Goal: Check status

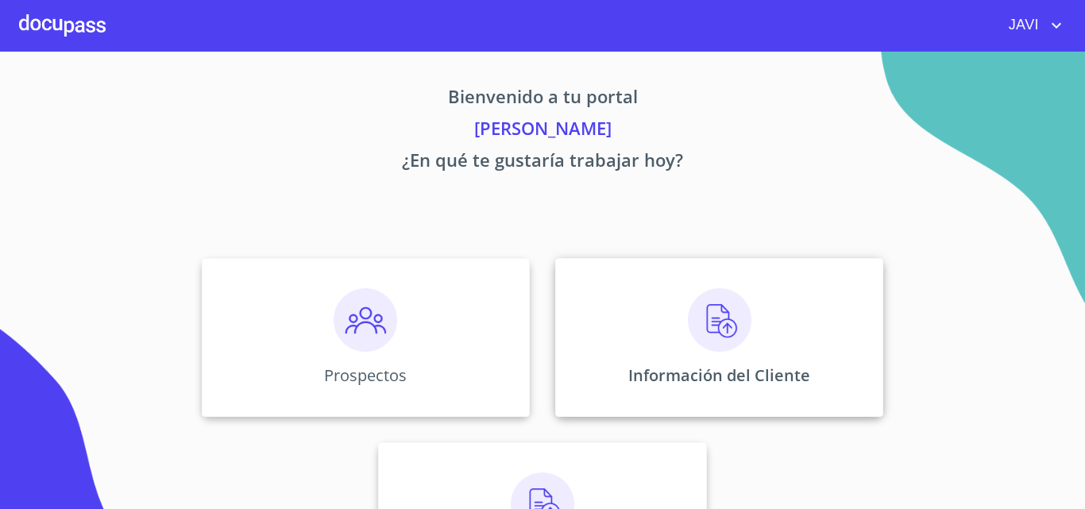
click at [727, 319] on img at bounding box center [720, 320] width 64 height 64
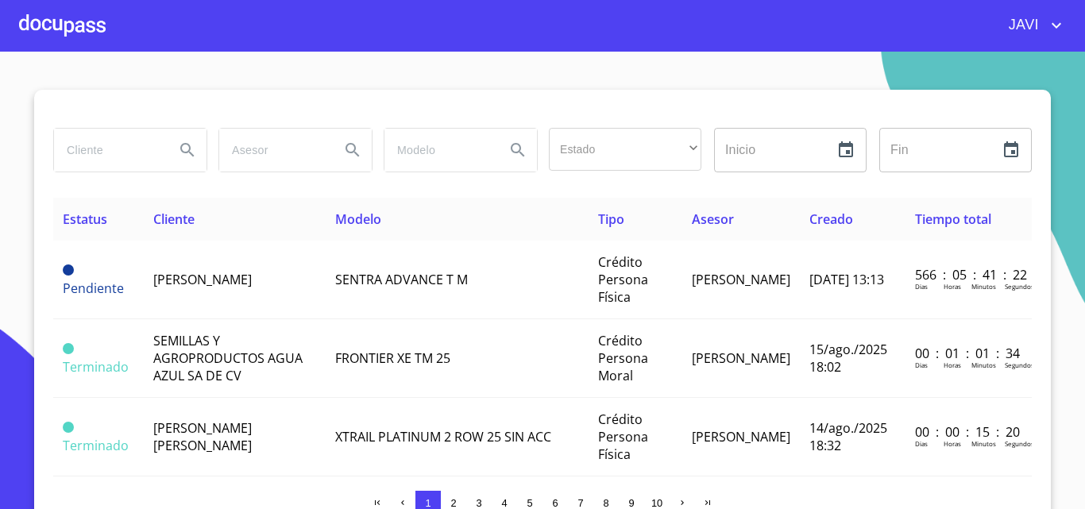
click at [84, 153] on input "search" at bounding box center [108, 150] width 108 height 43
type input "ADRIANA MANRIQUEZ"
click at [185, 149] on icon "Search" at bounding box center [187, 150] width 19 height 19
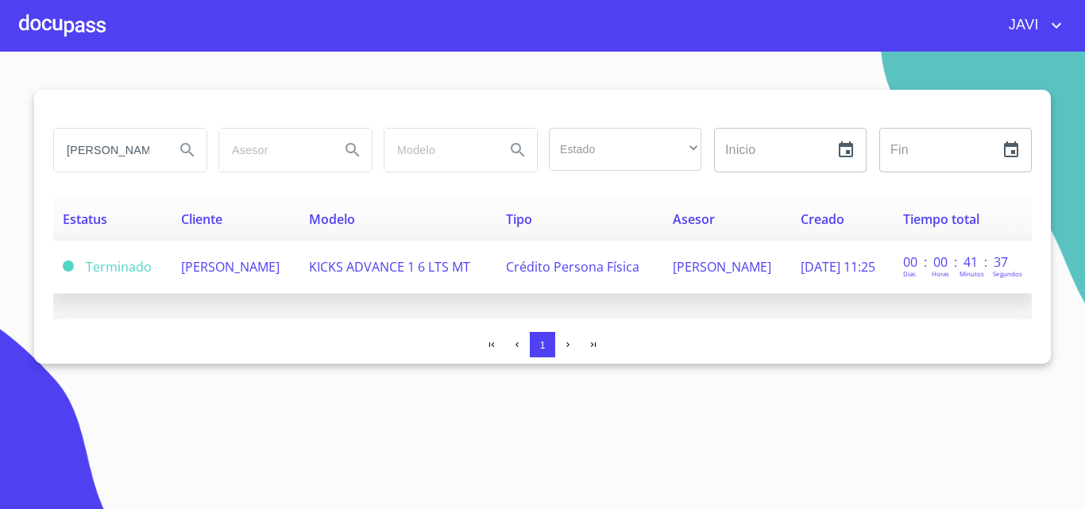
click at [260, 263] on span "ADRIANA MANRIQUEZ ROMERO" at bounding box center [230, 266] width 99 height 17
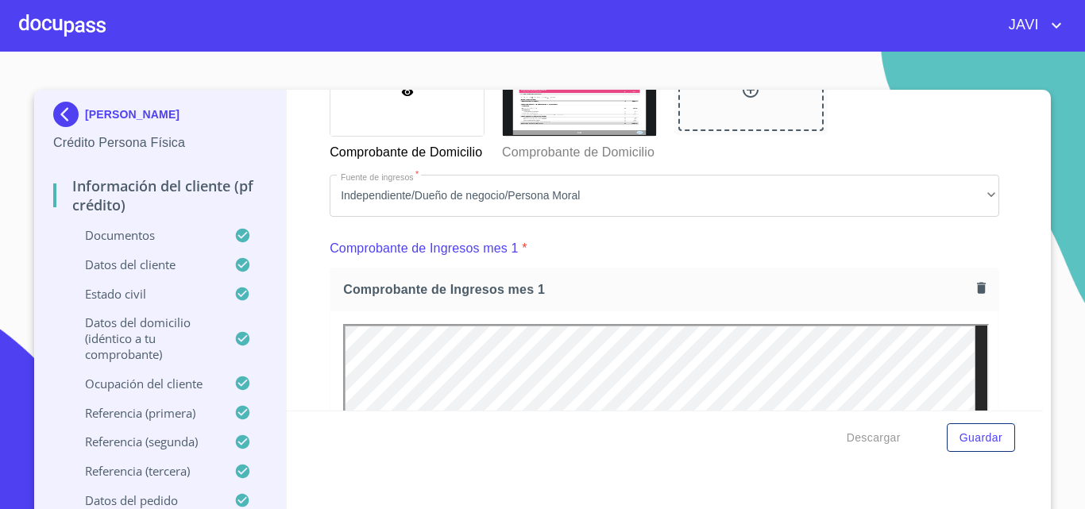
scroll to position [636, 0]
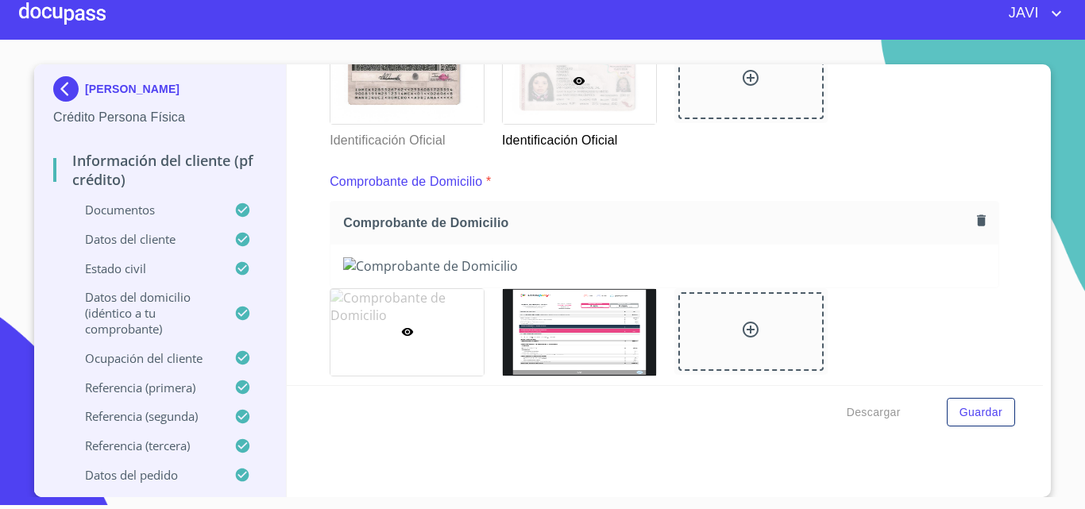
scroll to position [349, 0]
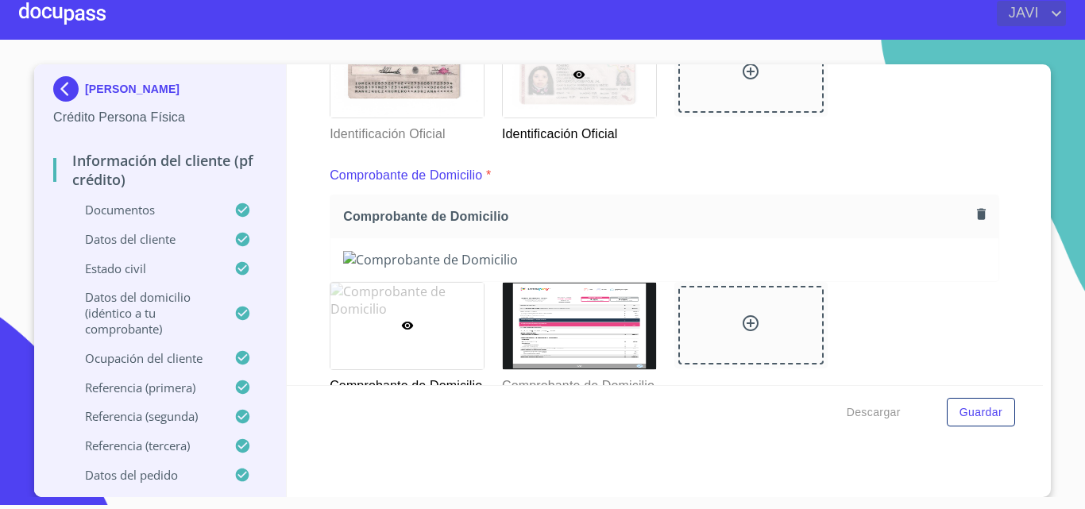
click at [1058, 13] on icon "account of current user" at bounding box center [1056, 13] width 19 height 19
click at [1036, 27] on li "Salir" at bounding box center [1041, 33] width 52 height 29
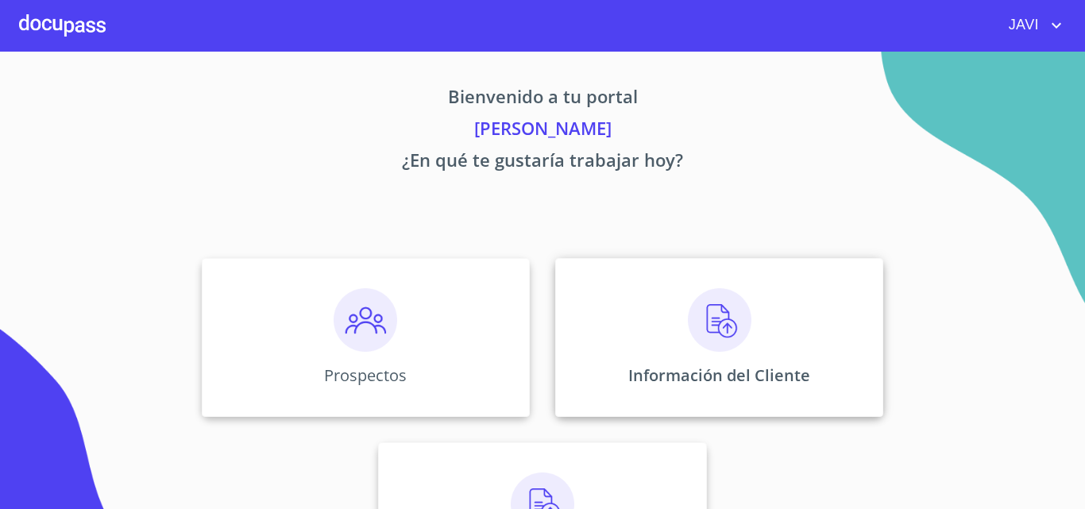
click at [706, 324] on img at bounding box center [720, 320] width 64 height 64
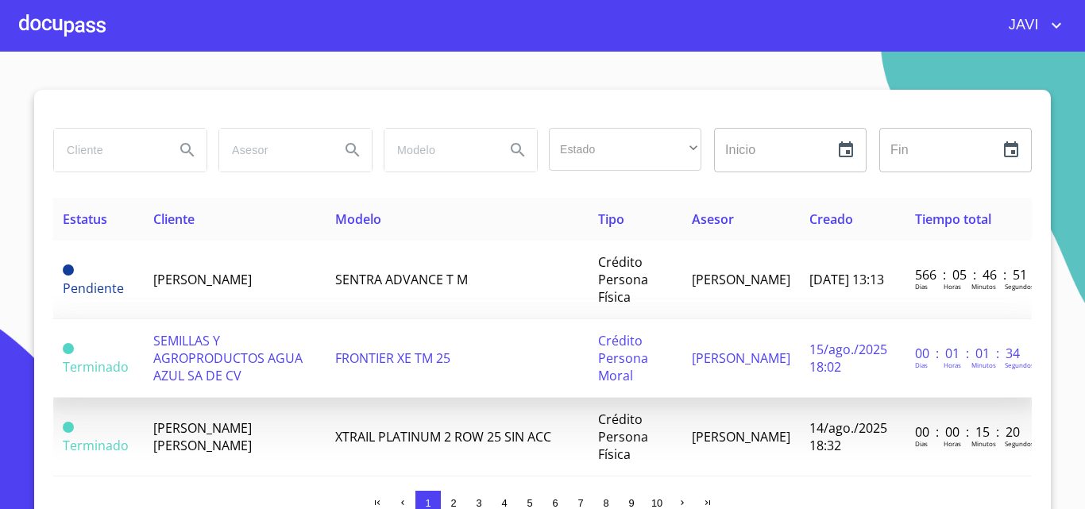
click at [219, 368] on span "SEMILLAS Y AGROPRODUCTOS AGUA AZUL SA DE CV" at bounding box center [227, 358] width 149 height 52
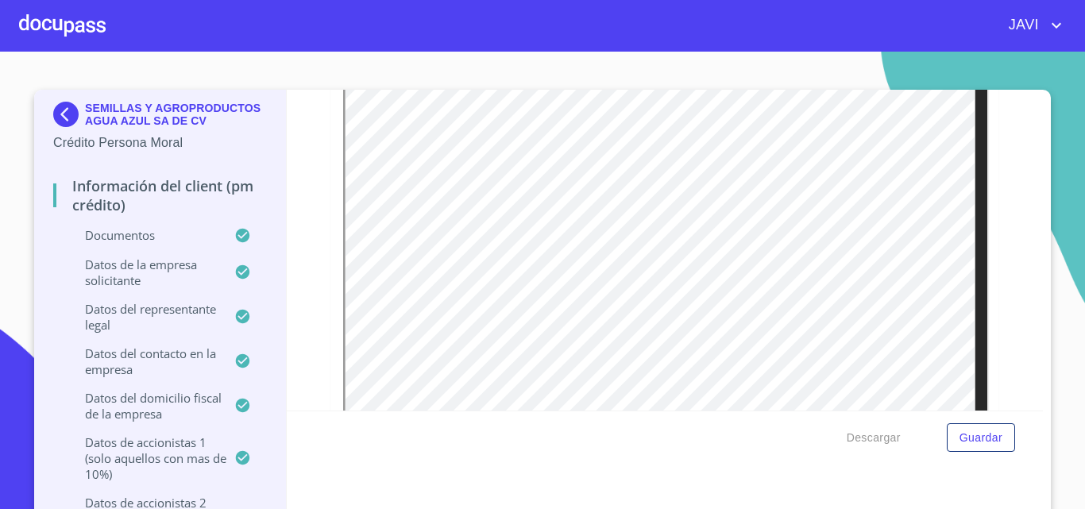
scroll to position [3734, 0]
